Goal: Transaction & Acquisition: Purchase product/service

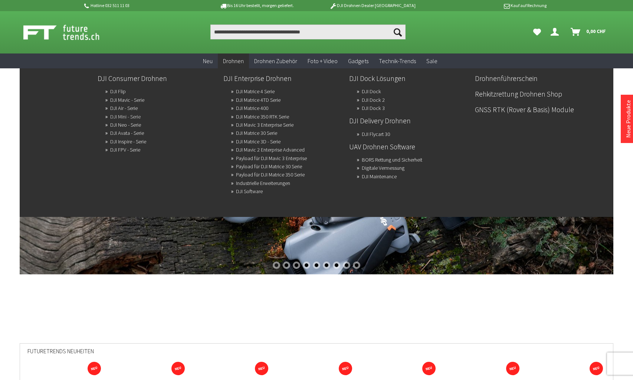
click at [121, 115] on link "DJI Mini - Serie" at bounding box center [125, 116] width 30 height 10
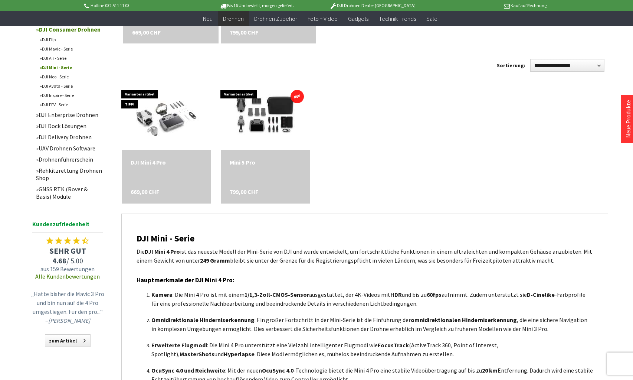
scroll to position [279, 0]
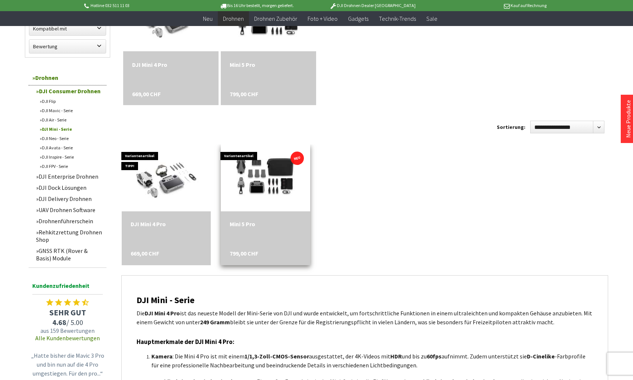
click at [247, 225] on div "Mini 5 Pro" at bounding box center [266, 223] width 72 height 7
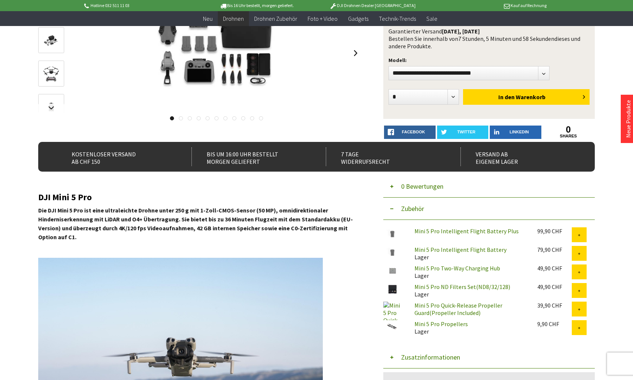
scroll to position [223, 0]
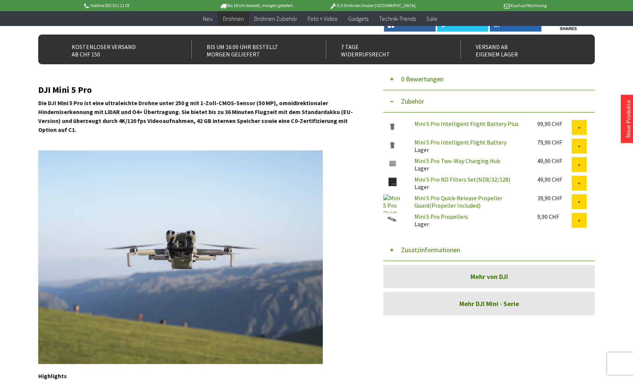
click at [474, 122] on link "Mini 5 Pro Intelligent Flight Battery Plus" at bounding box center [467, 123] width 104 height 7
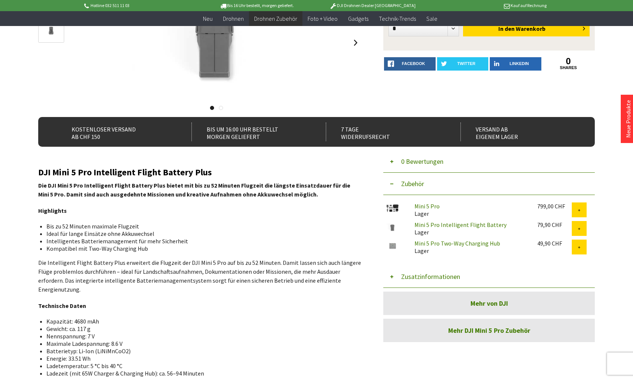
scroll to position [125, 0]
